Goal: Navigation & Orientation: Understand site structure

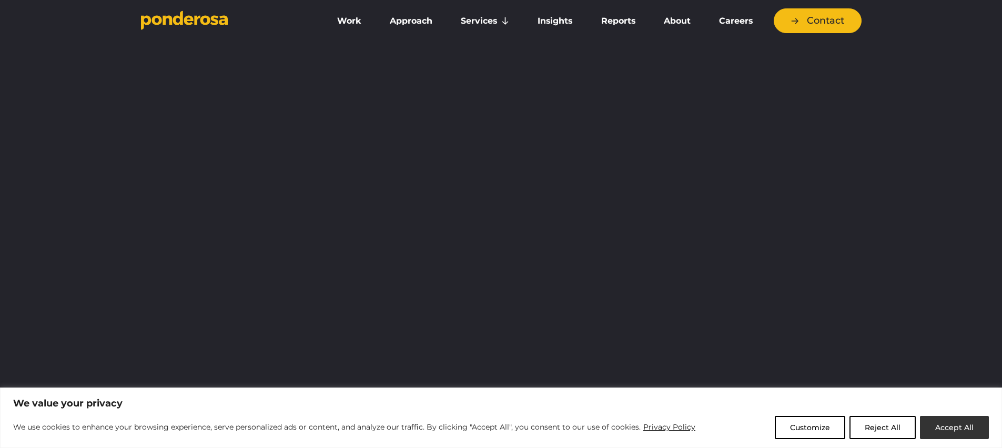
click at [953, 426] on button "Accept All" at bounding box center [954, 427] width 69 height 23
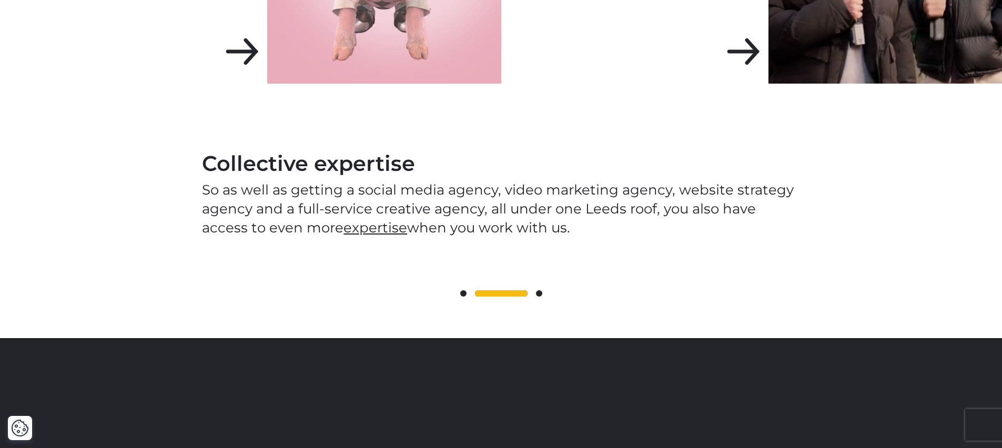
scroll to position [1782, 0]
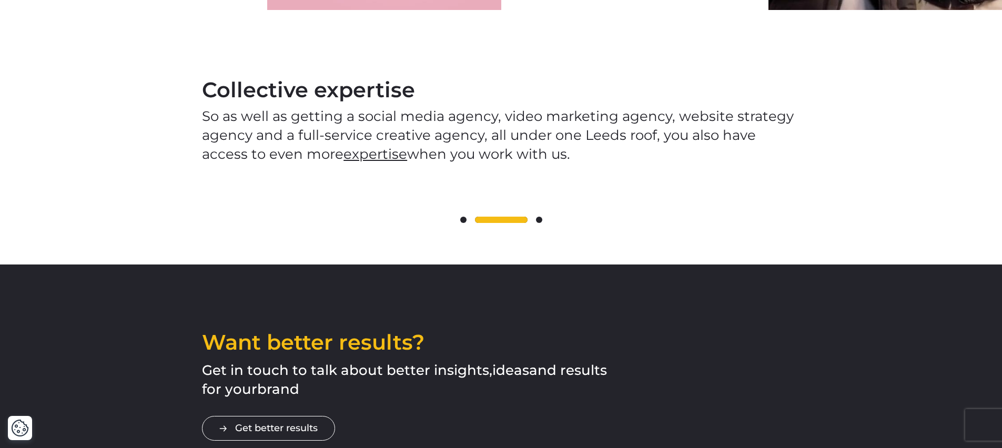
click at [538, 217] on span at bounding box center [539, 220] width 6 height 6
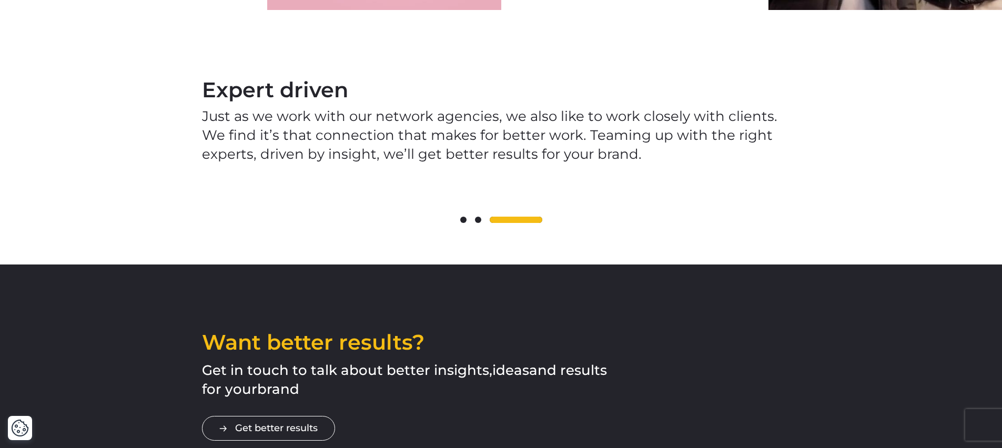
click at [478, 217] on span at bounding box center [478, 220] width 6 height 6
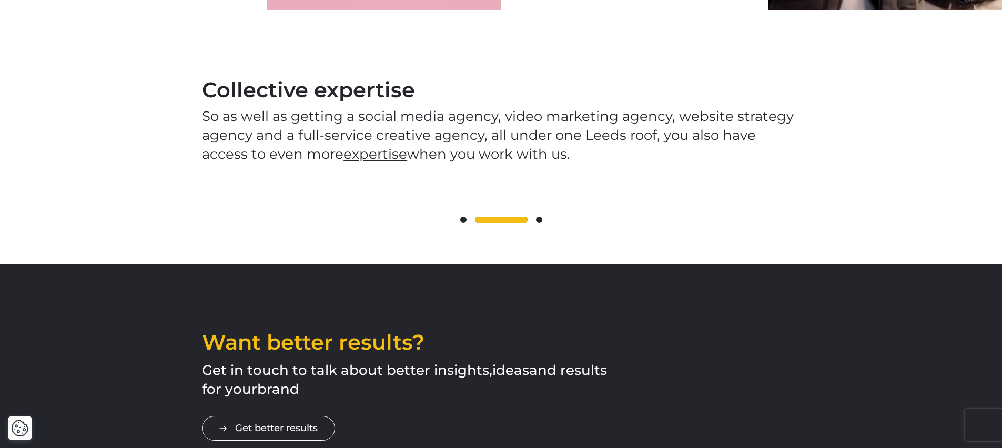
click at [538, 217] on span at bounding box center [539, 220] width 6 height 6
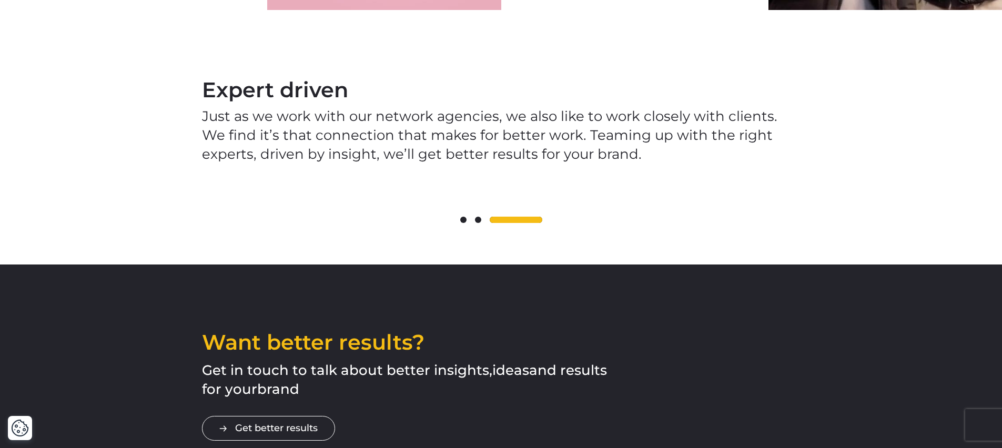
click at [464, 217] on span at bounding box center [463, 220] width 6 height 6
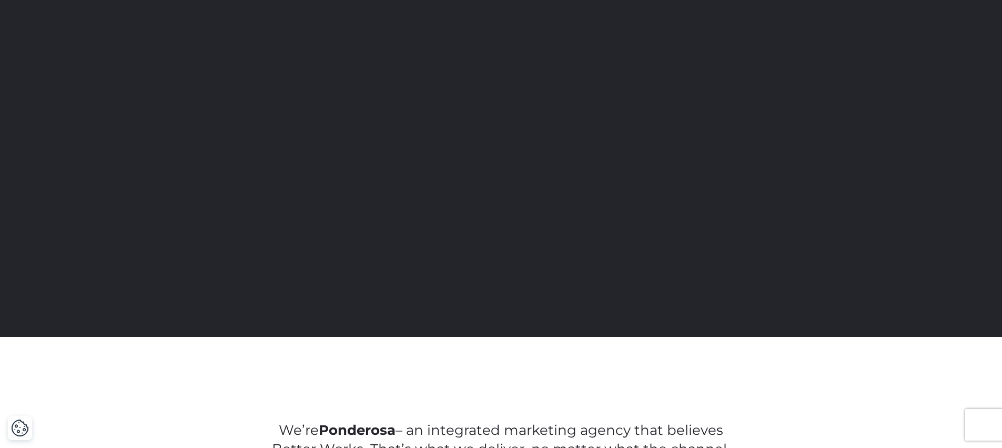
scroll to position [0, 0]
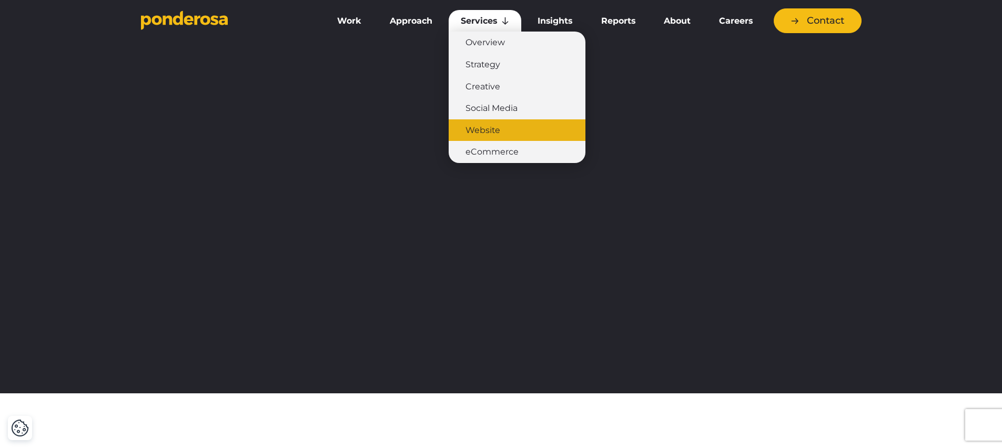
click at [483, 133] on link "Website" at bounding box center [517, 130] width 137 height 22
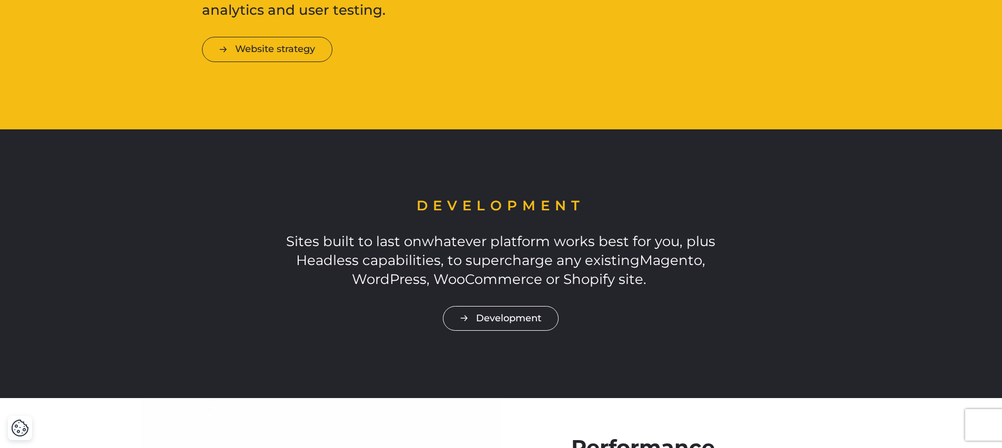
scroll to position [1845, 0]
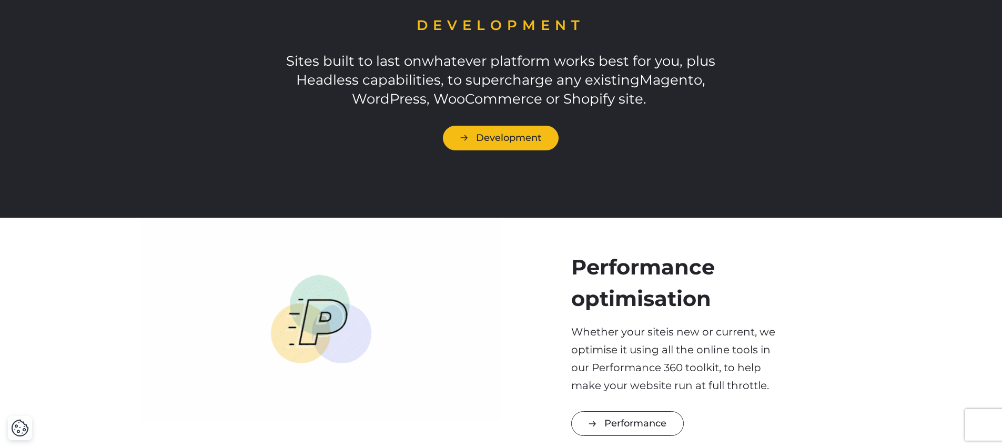
click at [494, 135] on link "Development" at bounding box center [501, 138] width 116 height 25
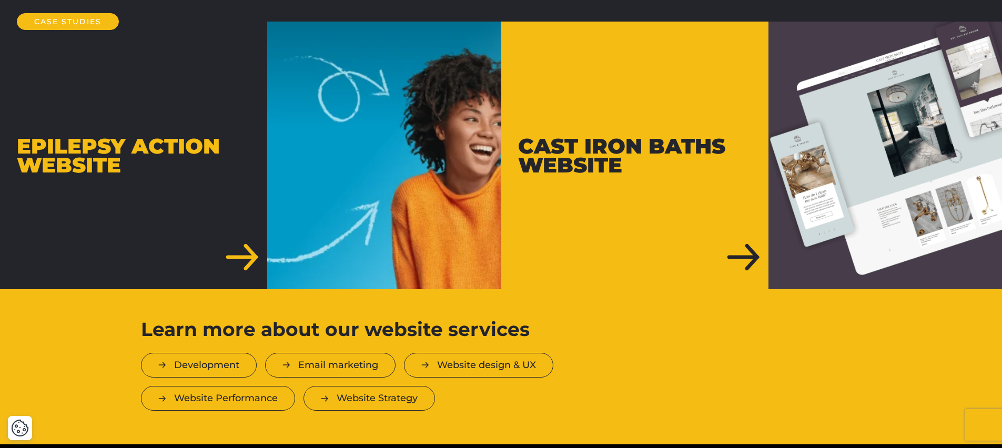
scroll to position [2481, 0]
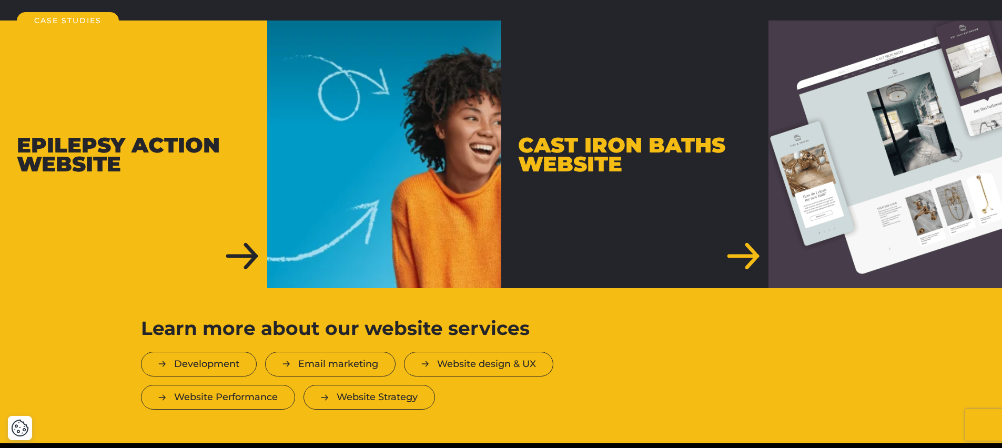
click at [238, 235] on div "Epilepsy Action Website" at bounding box center [133, 154] width 267 height 267
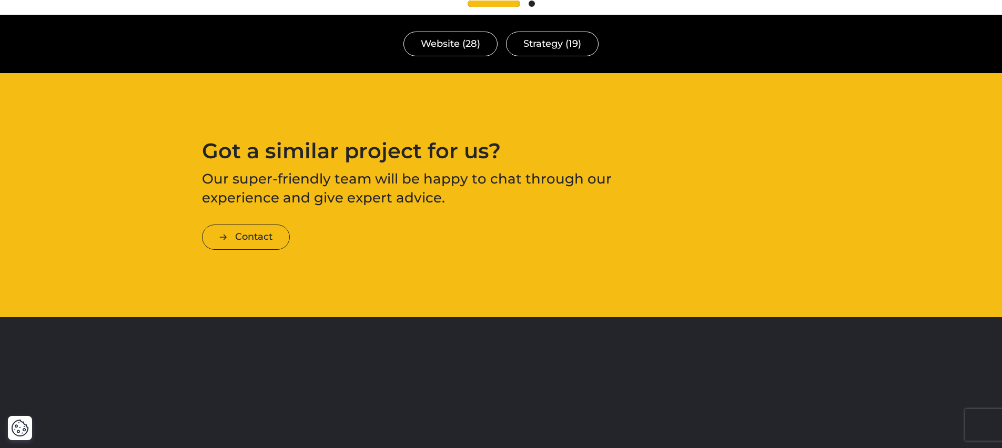
scroll to position [3188, 0]
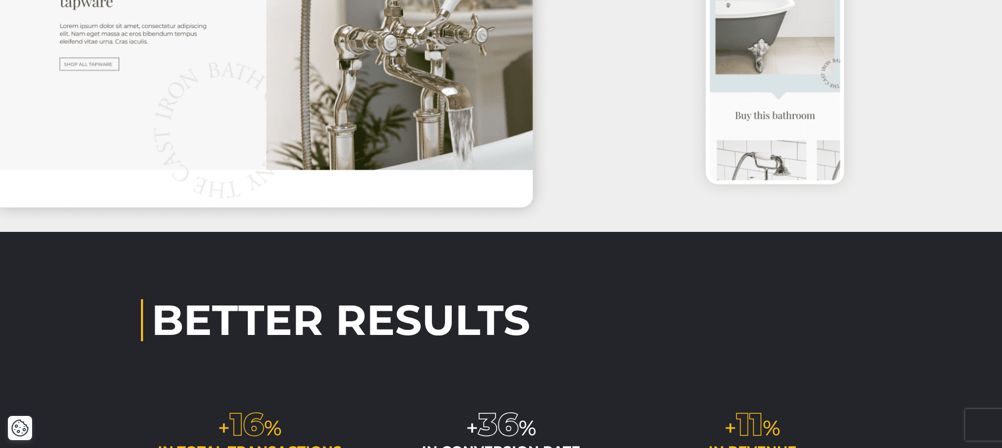
scroll to position [3132, 0]
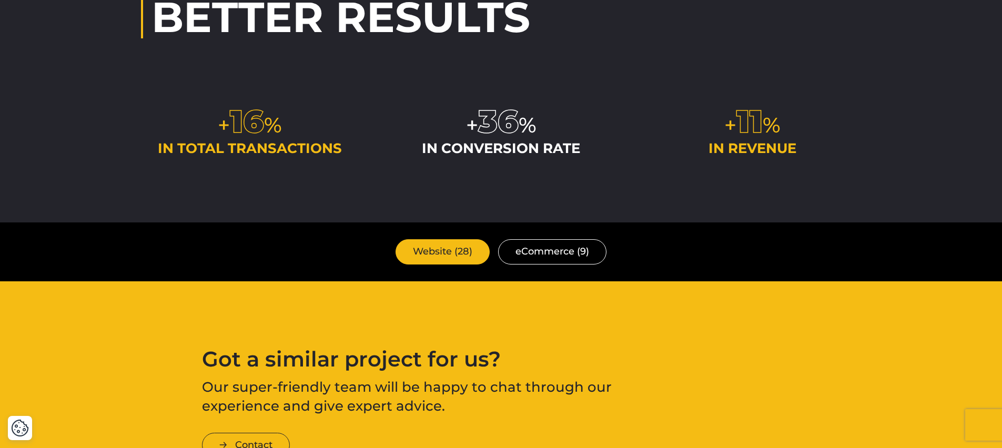
click at [444, 249] on link "Website (28)" at bounding box center [443, 251] width 94 height 25
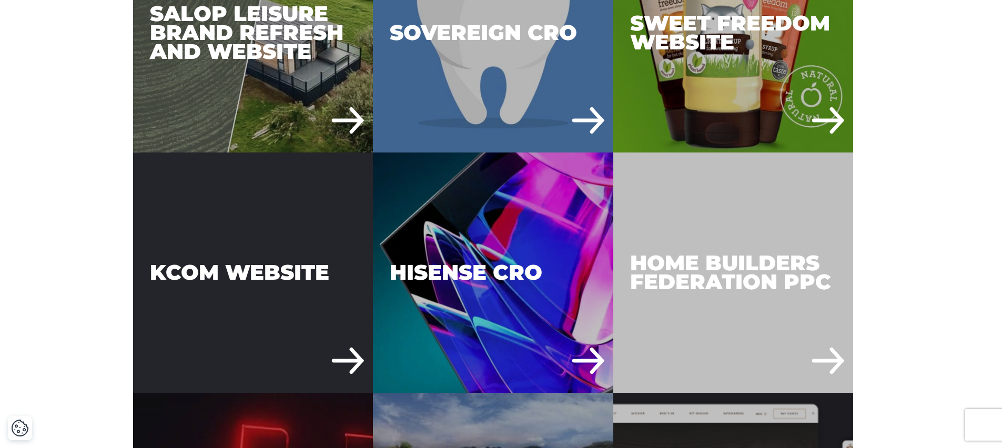
scroll to position [1315, 0]
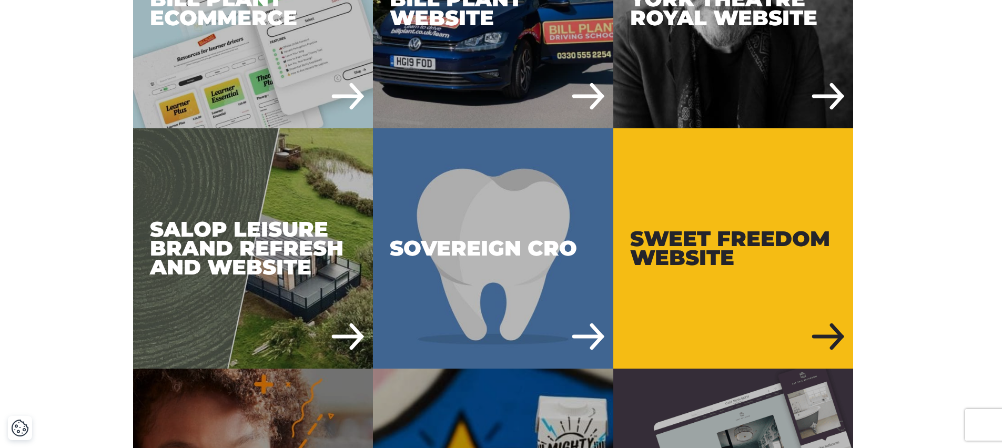
scroll to position [635, 0]
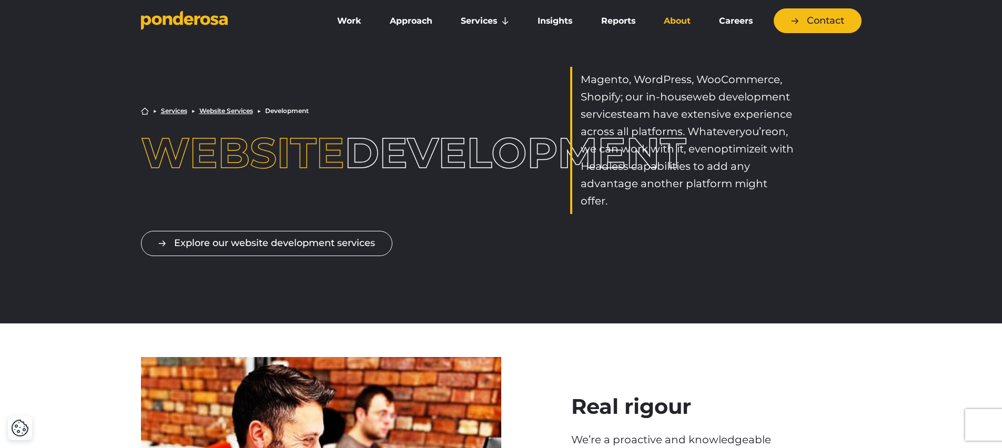
click at [677, 24] on link "About" at bounding box center [677, 21] width 51 height 22
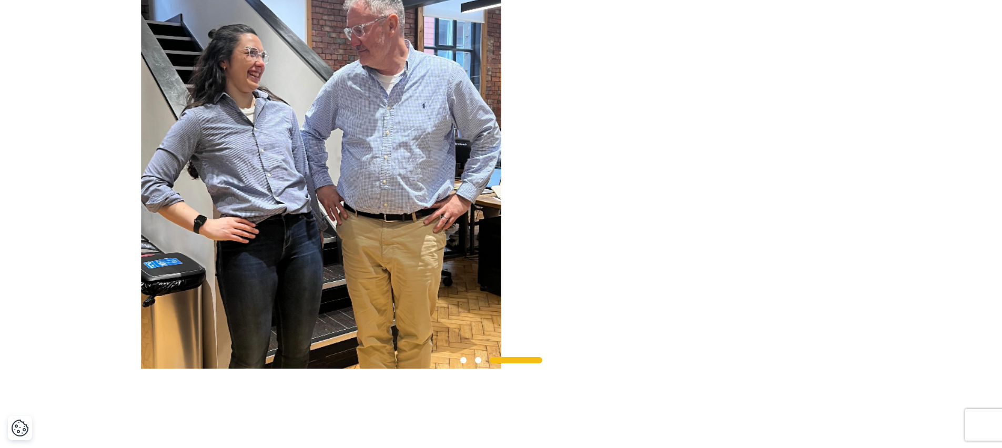
scroll to position [942, 0]
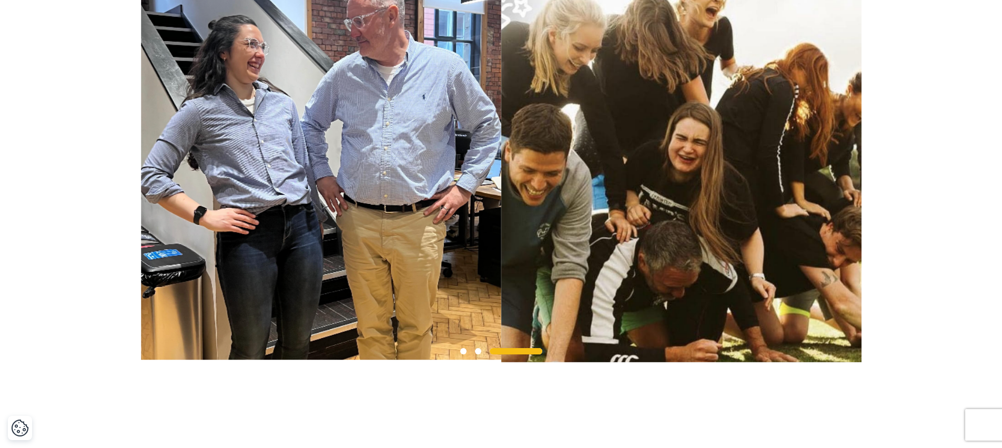
click at [461, 355] on span at bounding box center [463, 351] width 6 height 6
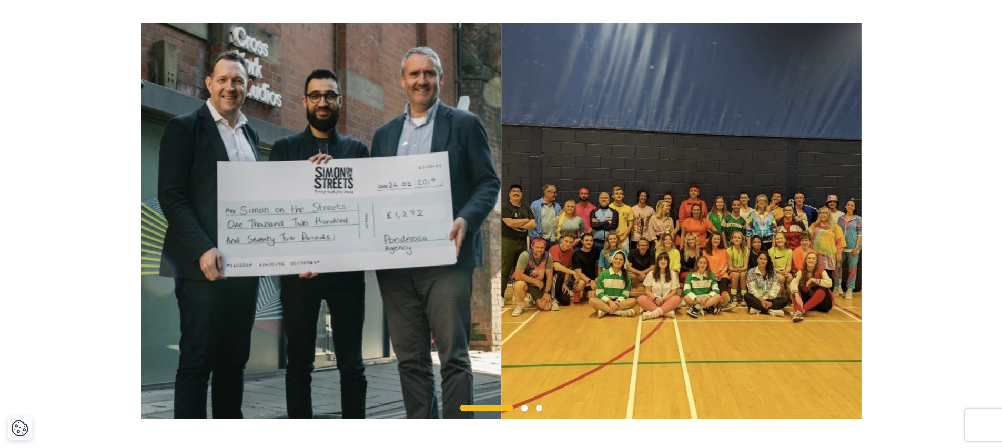
scroll to position [875, 0]
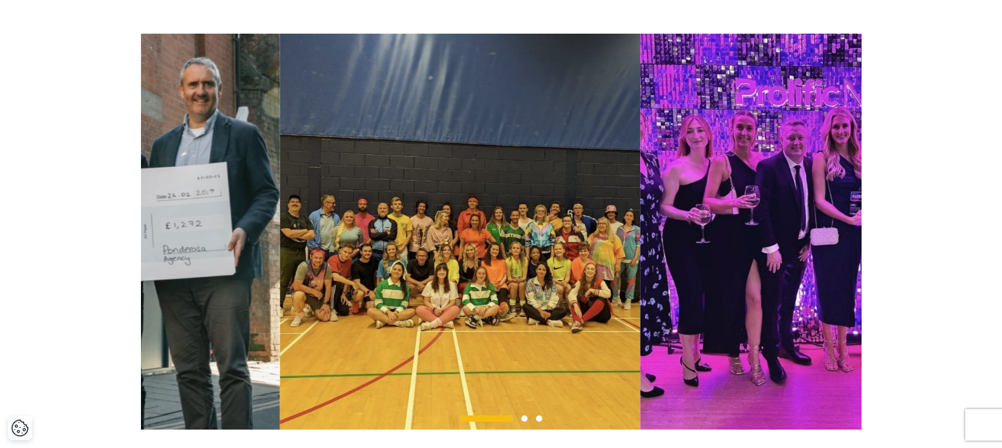
click at [291, 282] on img at bounding box center [460, 232] width 360 height 396
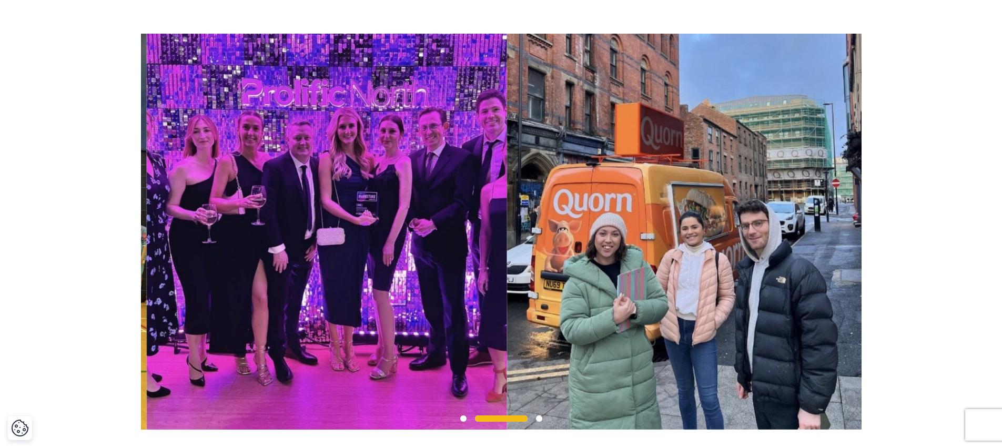
click at [517, 302] on img at bounding box center [687, 232] width 360 height 396
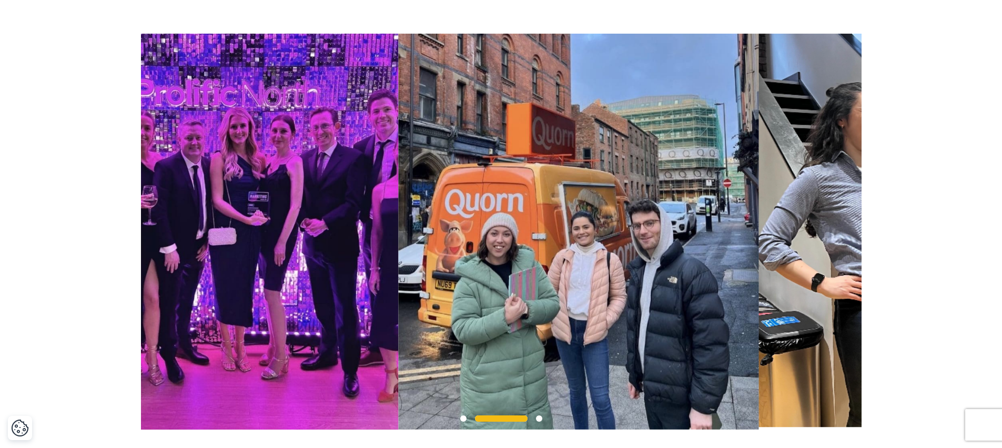
click at [429, 271] on img at bounding box center [578, 232] width 360 height 396
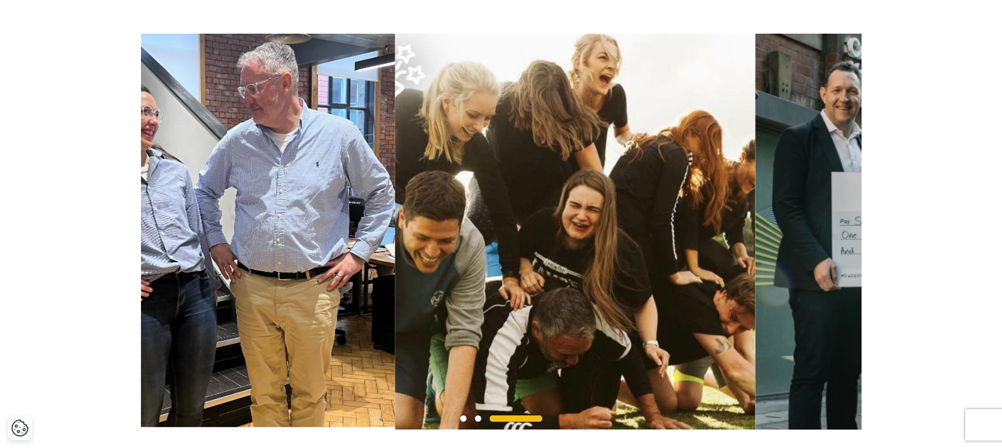
click at [595, 238] on img at bounding box center [574, 232] width 360 height 396
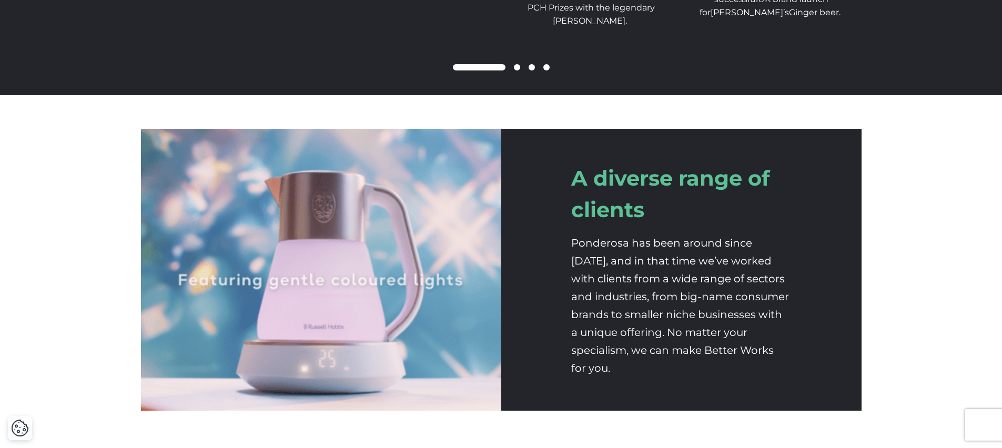
scroll to position [1669, 0]
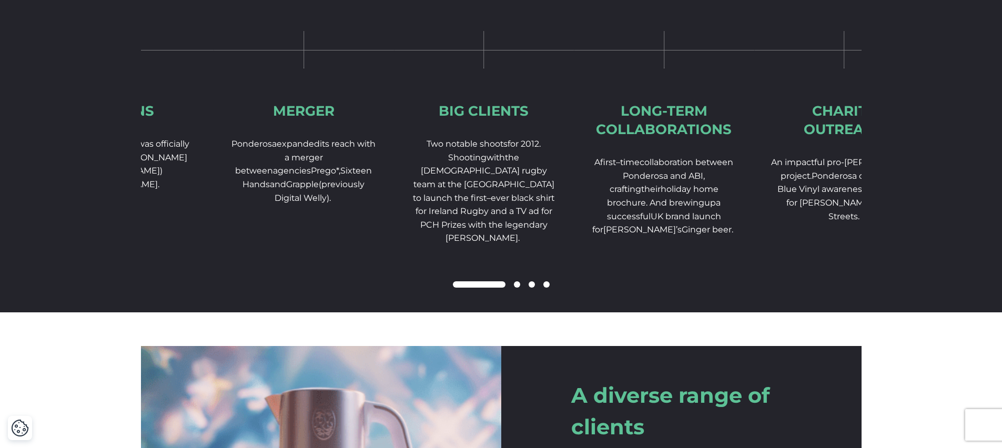
click at [394, 188] on div "2012 Big Clients Two notable shoots for 2012. Shooting w ith the Irish rugby te…" at bounding box center [484, 139] width 180 height 347
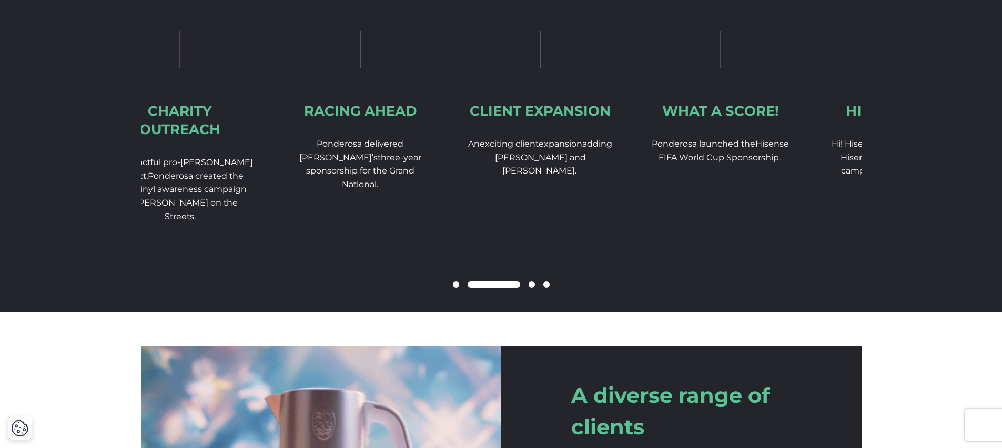
click at [450, 168] on div "2017 Client expansion A n e xciting client expansion adding Russell Hobbs and G…" at bounding box center [540, 105] width 180 height 279
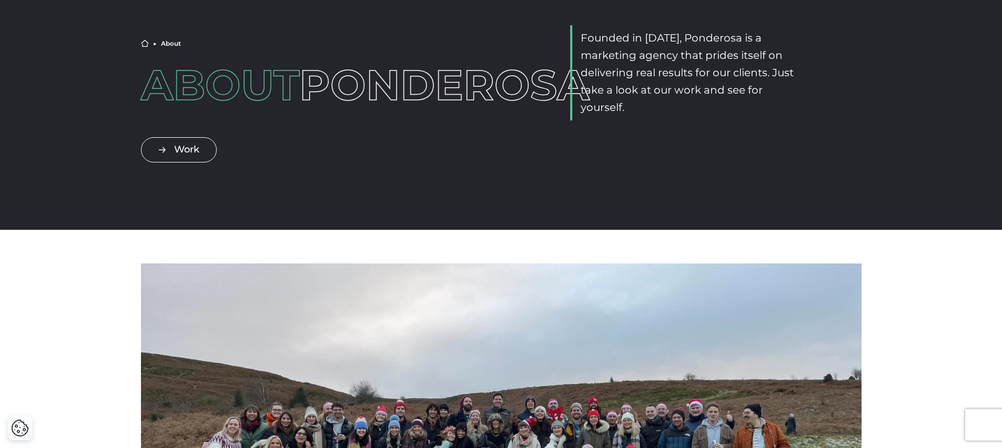
scroll to position [0, 0]
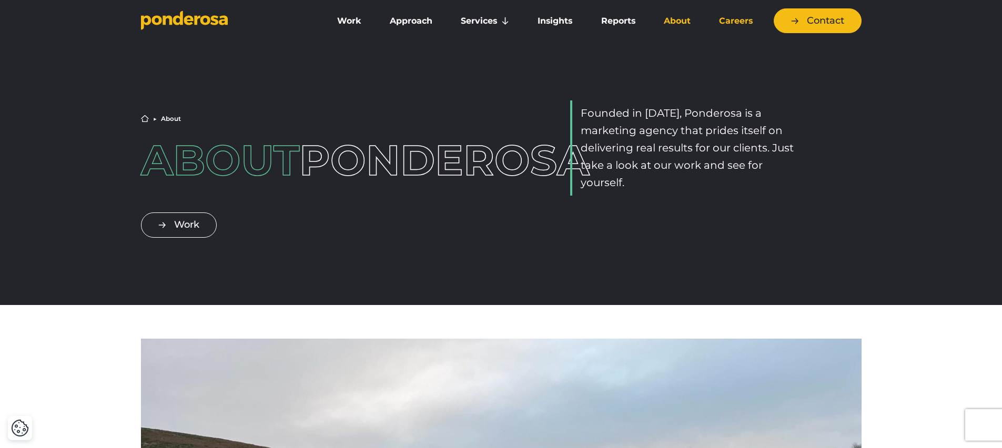
click at [736, 19] on link "Careers" at bounding box center [736, 21] width 58 height 22
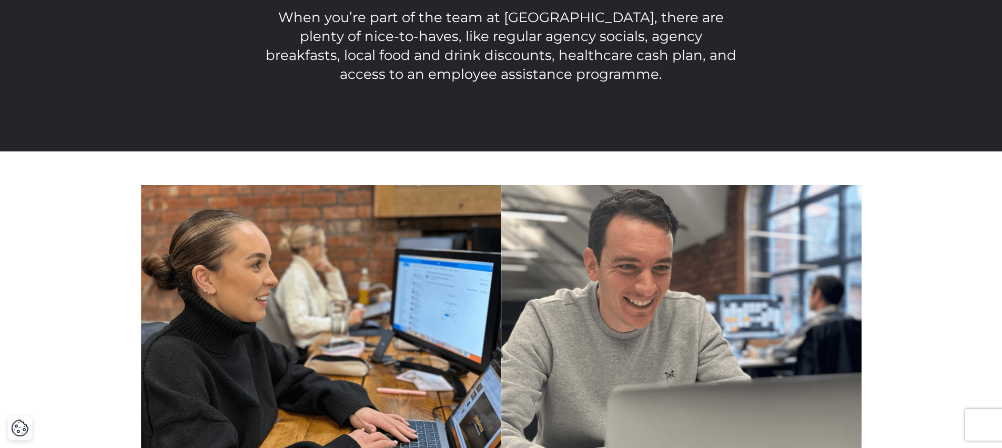
scroll to position [2452, 0]
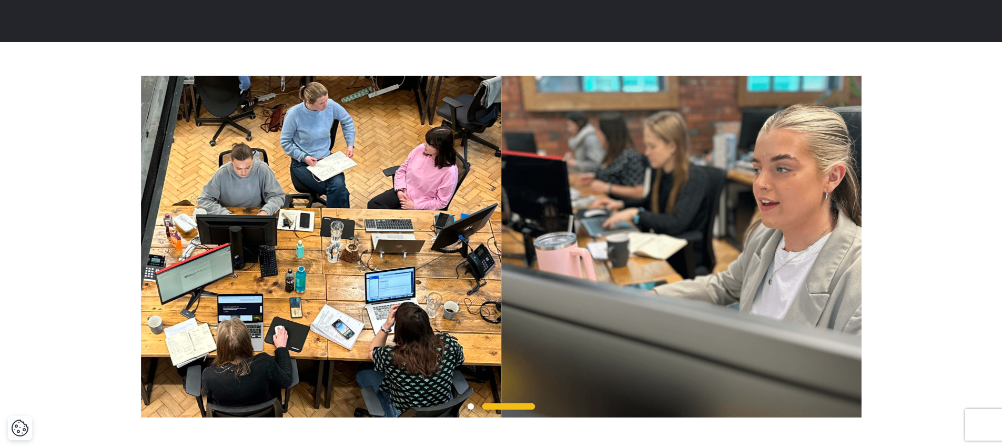
click at [472, 403] on span at bounding box center [471, 406] width 6 height 6
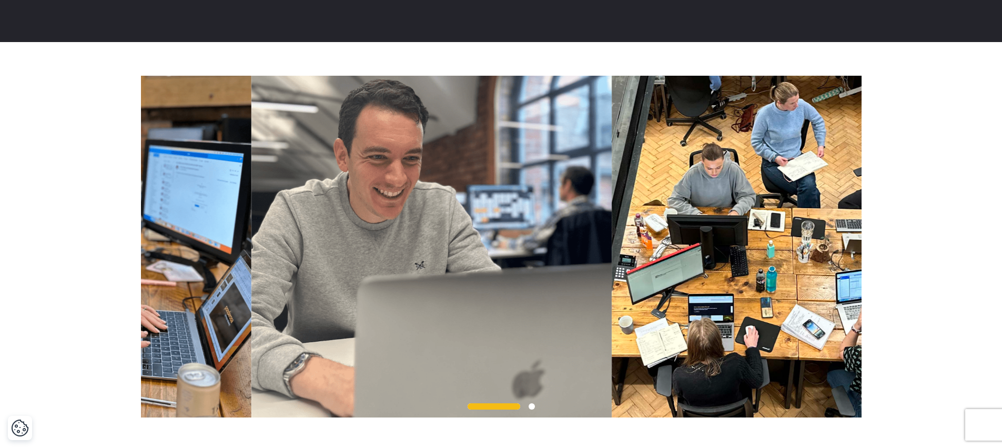
click at [322, 268] on img at bounding box center [431, 247] width 360 height 342
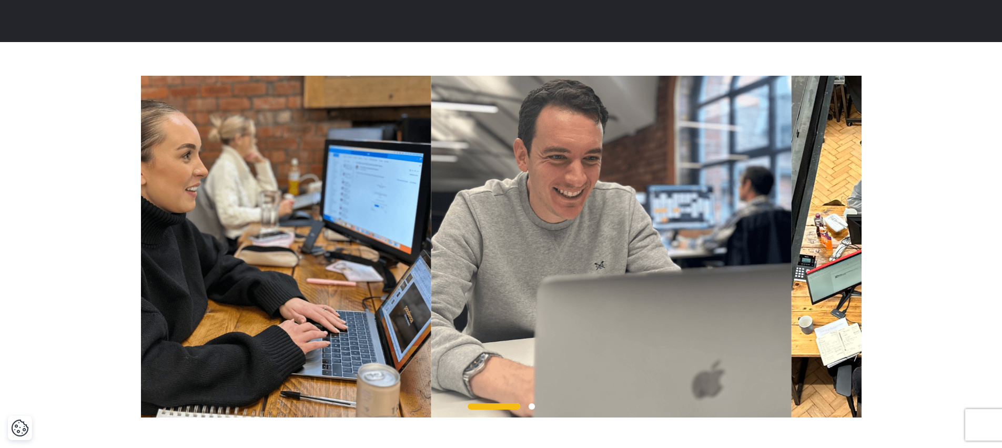
click at [431, 250] on img at bounding box center [611, 247] width 360 height 342
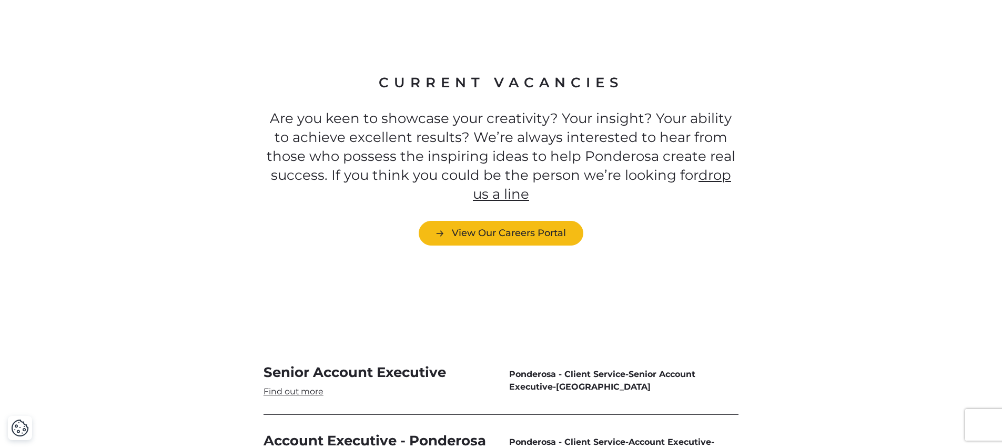
scroll to position [2937, 0]
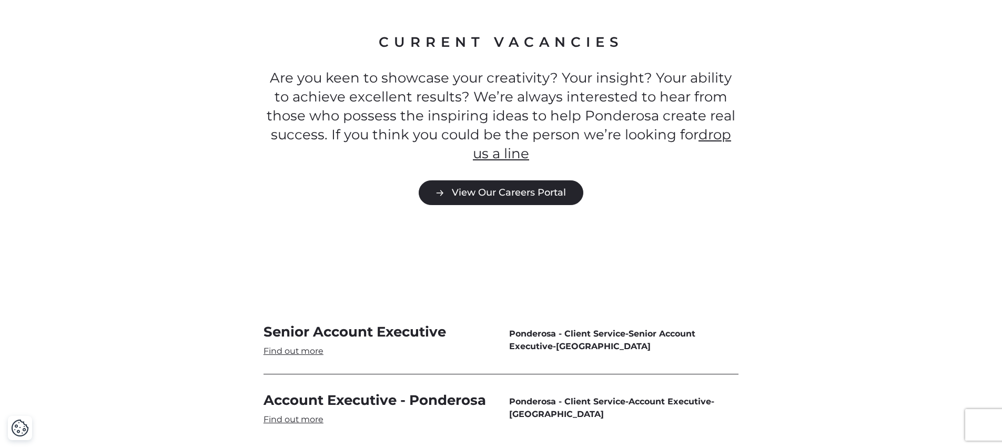
click at [504, 180] on link "View Our Careers Portal" at bounding box center [501, 192] width 165 height 25
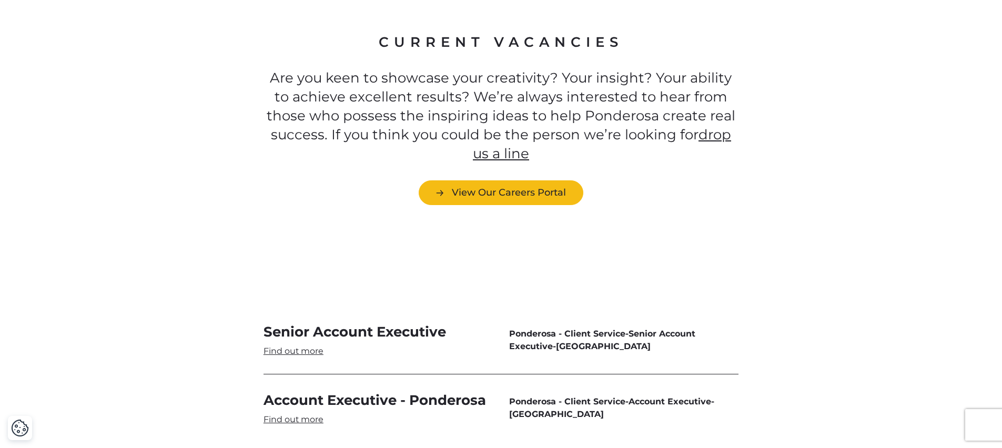
scroll to position [3168, 0]
